Goal: Task Accomplishment & Management: Manage account settings

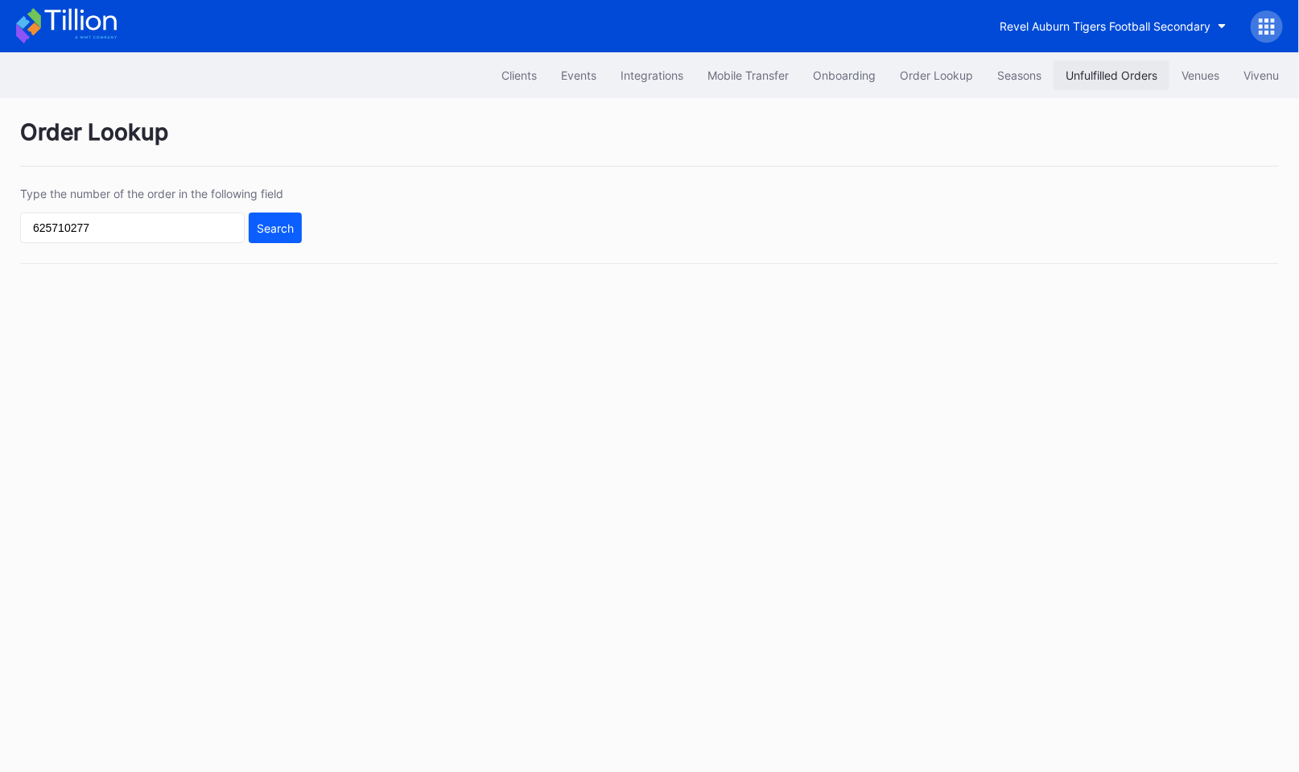
click at [1114, 81] on button "Unfulfilled Orders" at bounding box center [1111, 75] width 116 height 30
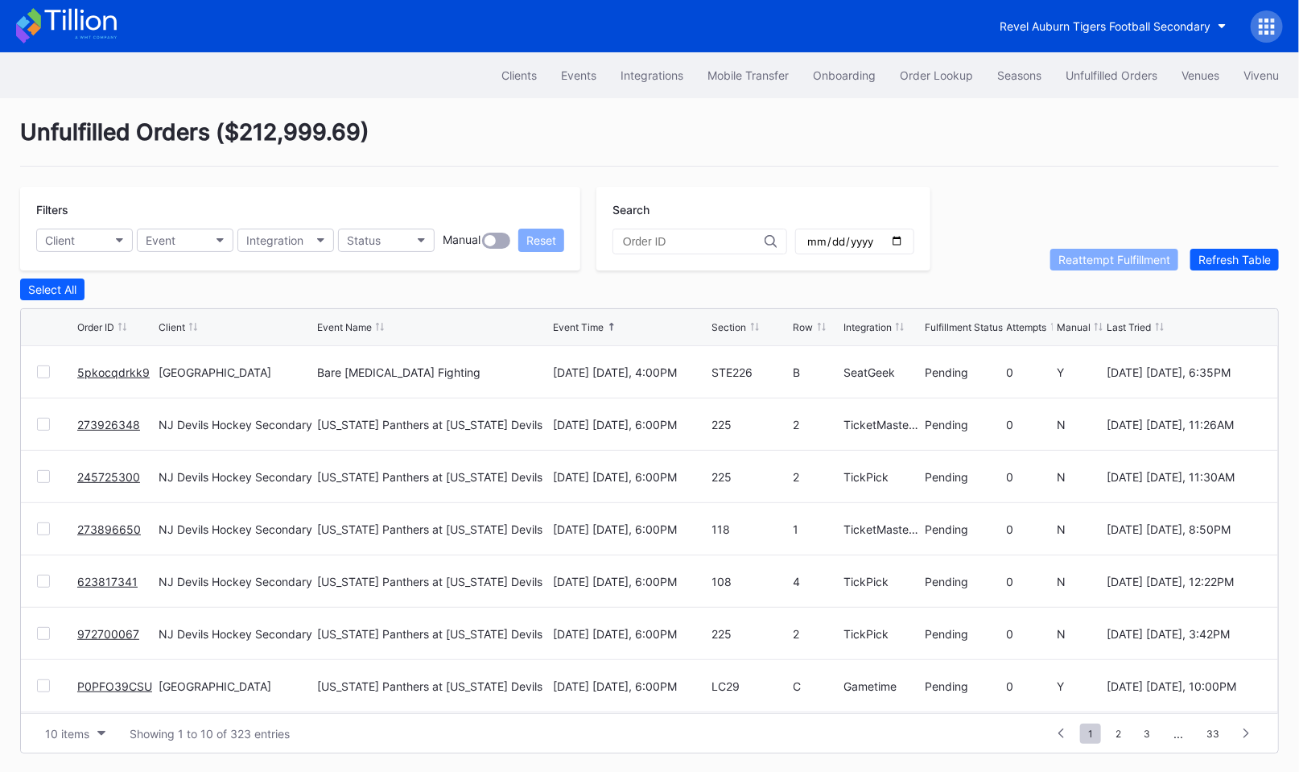
click at [101, 373] on link "5pkocqdrkk9" at bounding box center [113, 372] width 72 height 14
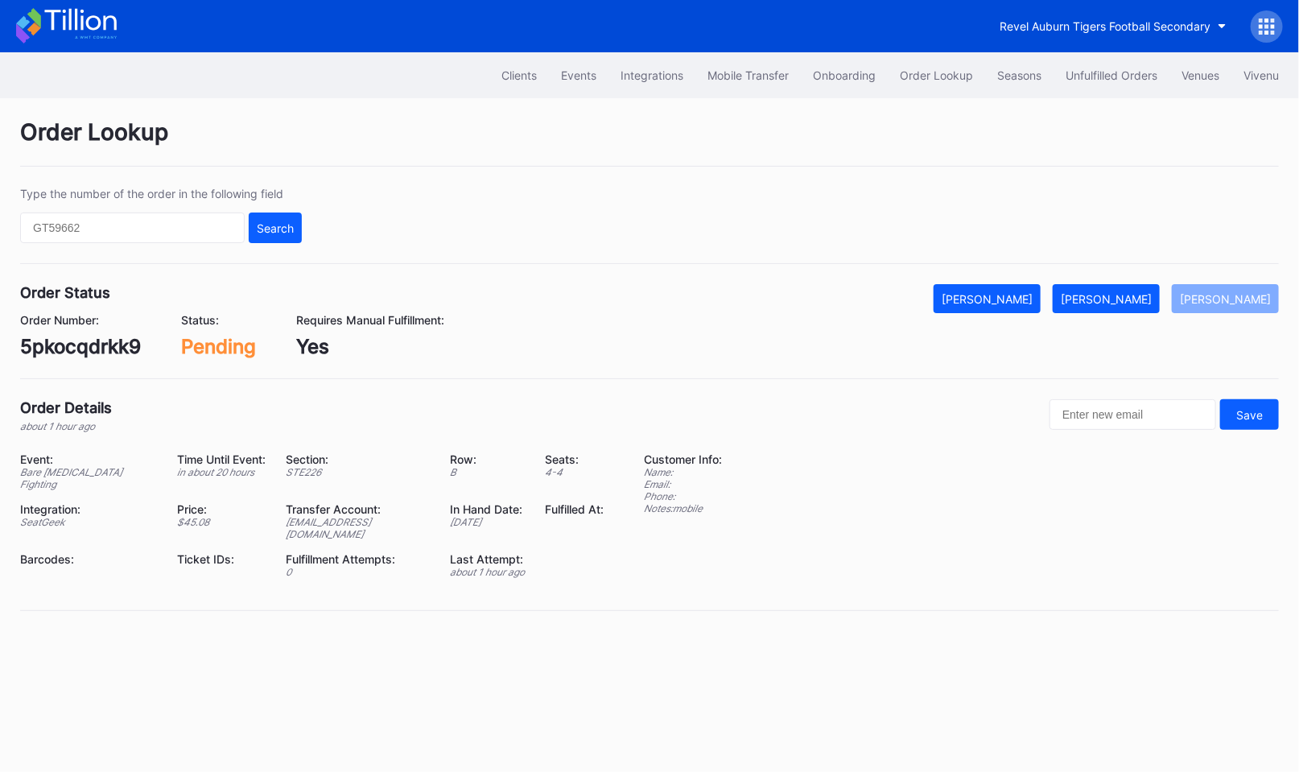
click at [76, 348] on div "5pkocqdrkk9" at bounding box center [80, 346] width 121 height 23
copy div "5pkocqdrkk9"
click at [1142, 298] on div "[PERSON_NAME]" at bounding box center [1105, 299] width 91 height 14
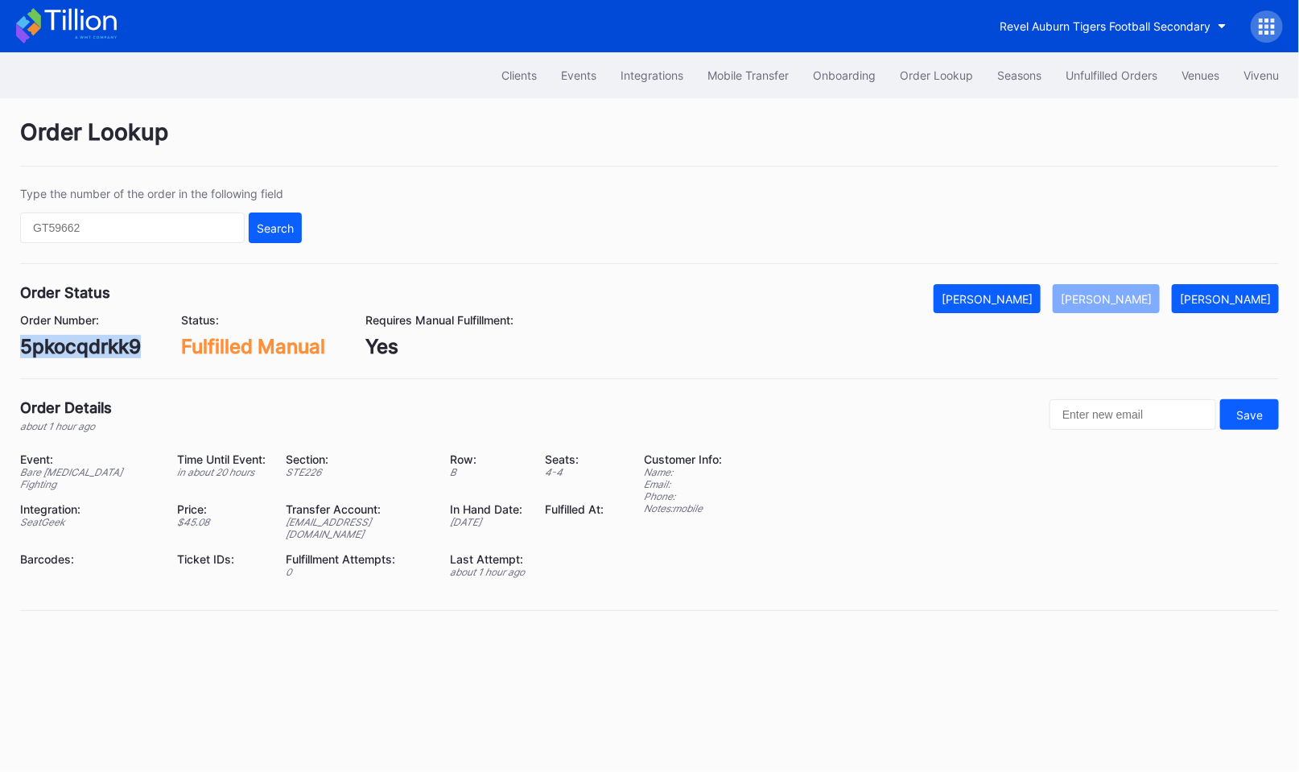
copy div "5pkocqdrkk9"
click at [1086, 78] on div "Unfulfilled Orders" at bounding box center [1111, 75] width 92 height 14
